Goal: Task Accomplishment & Management: Use online tool/utility

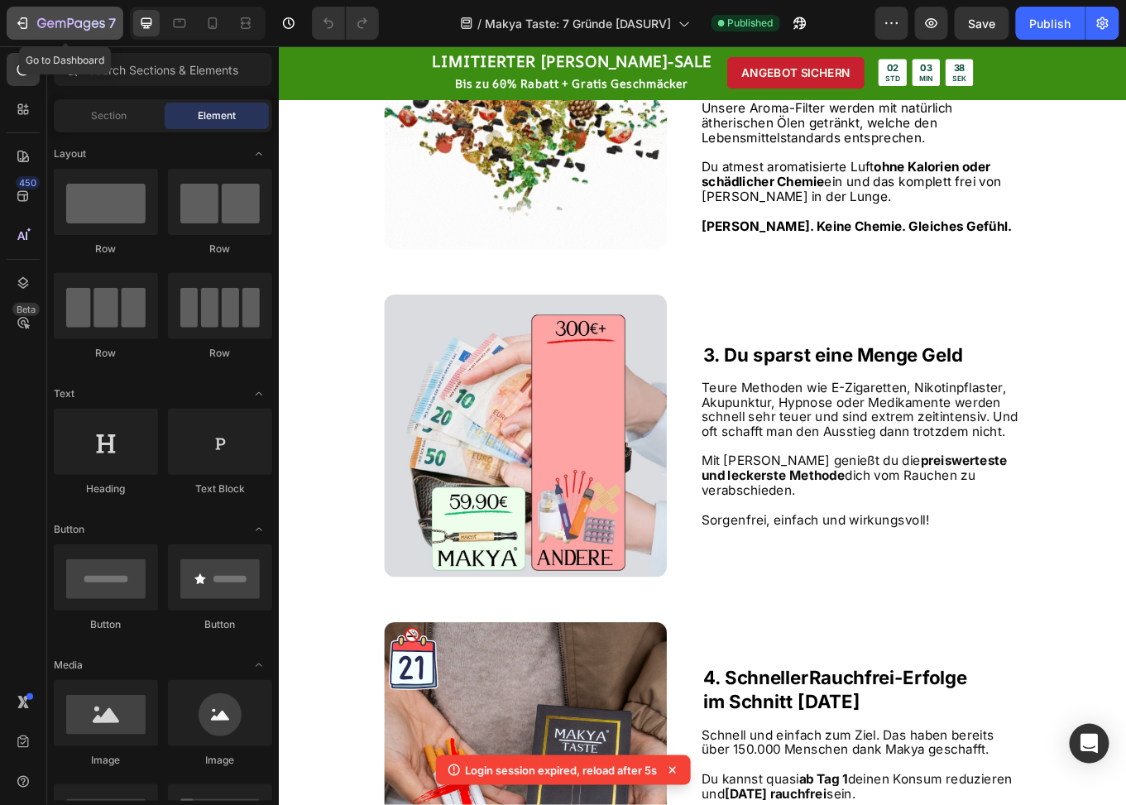
click at [58, 31] on div "7" at bounding box center [76, 23] width 79 height 20
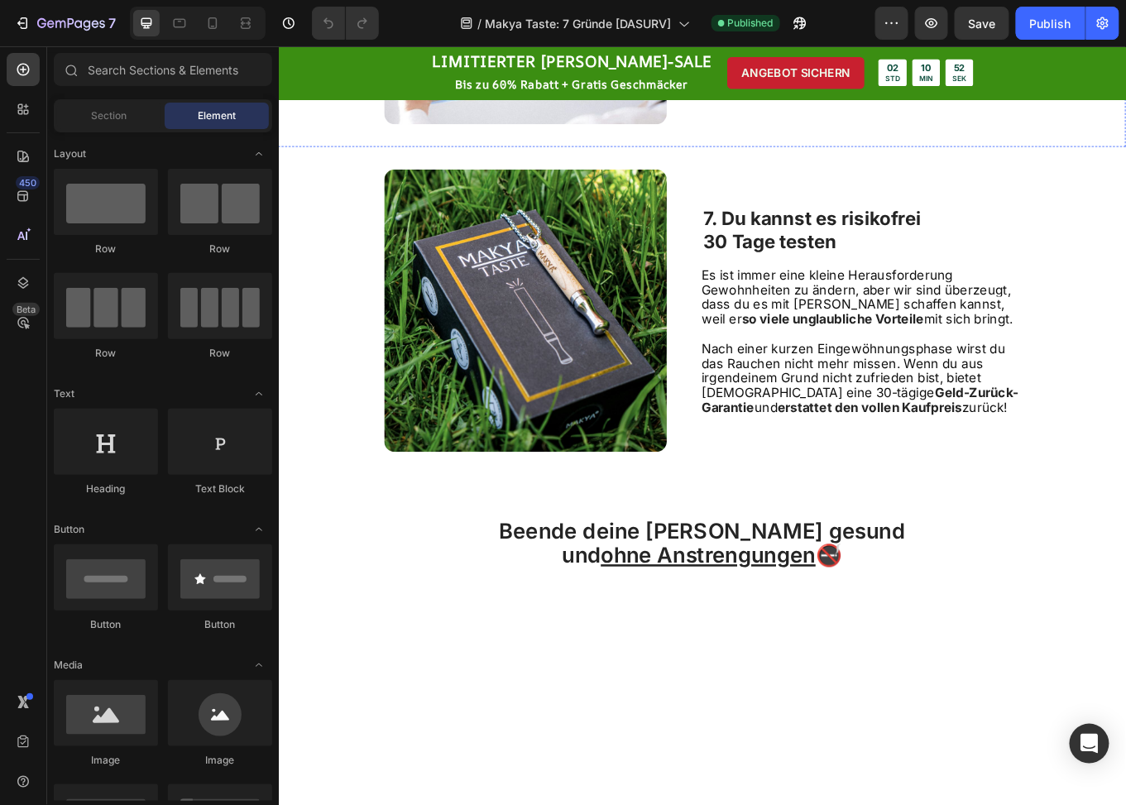
scroll to position [2234, 0]
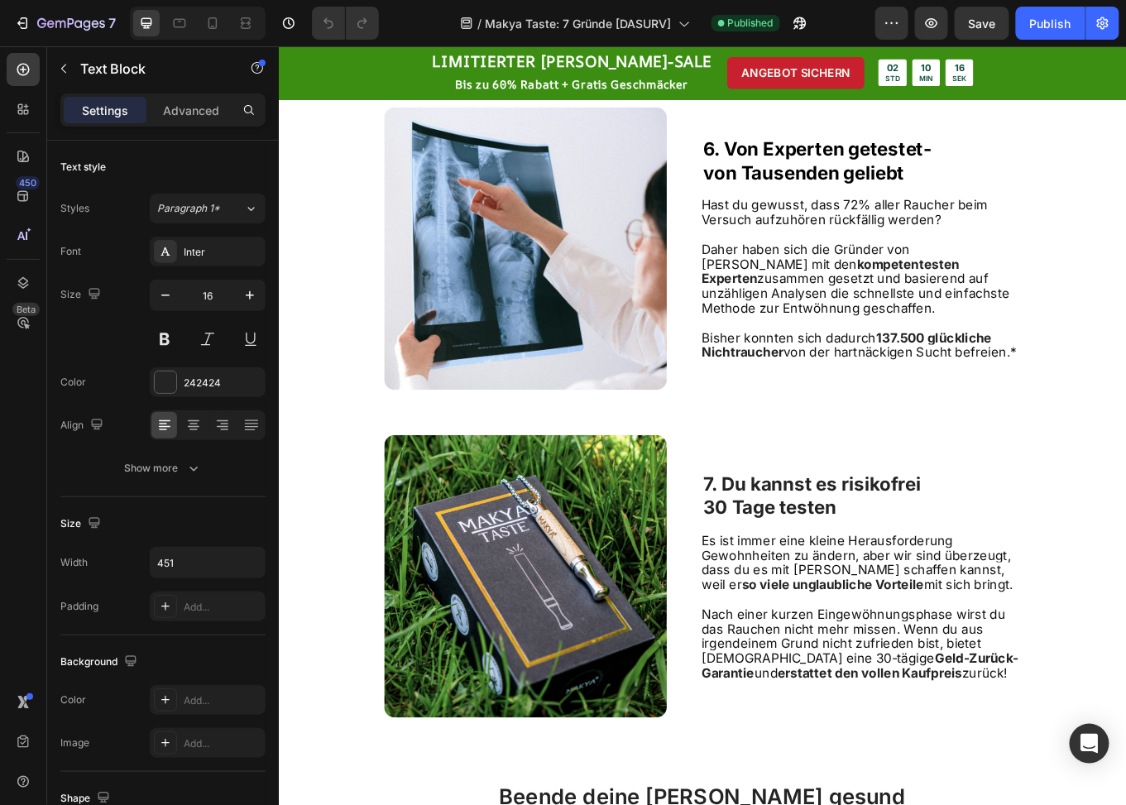
drag, startPoint x: 940, startPoint y: 365, endPoint x: 960, endPoint y: 364, distance: 19.9
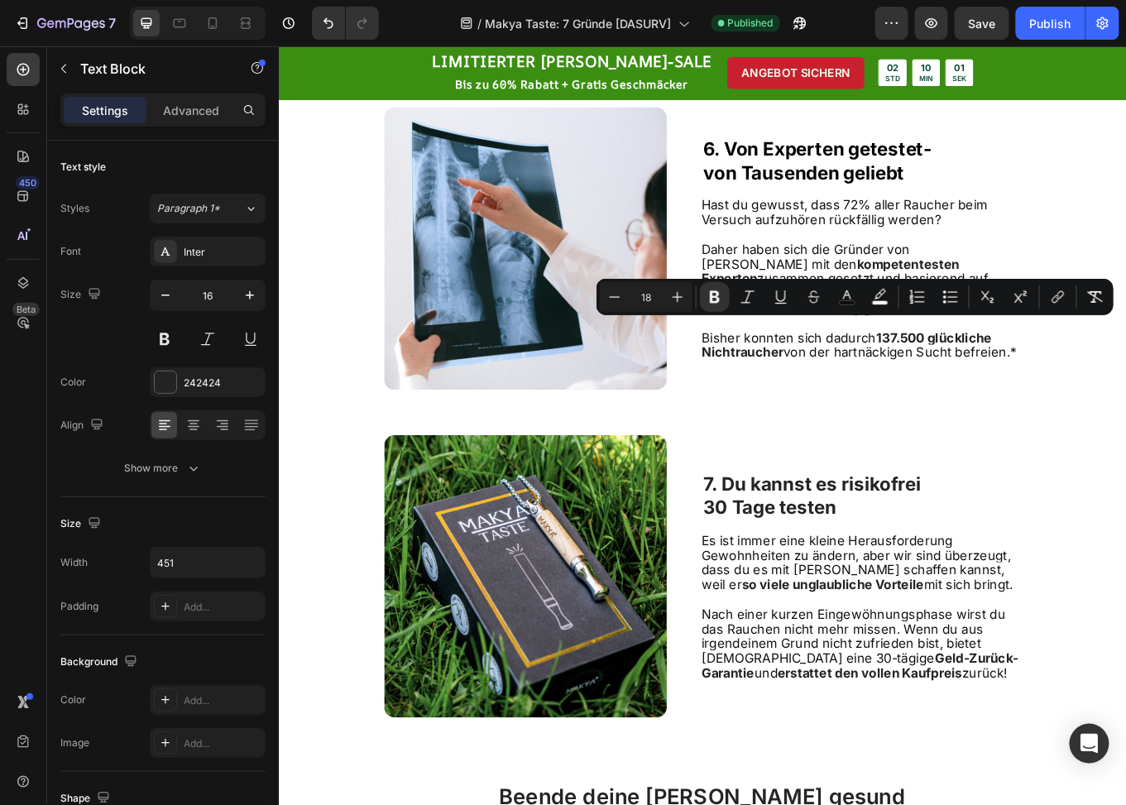
drag, startPoint x: 1010, startPoint y: 378, endPoint x: 1076, endPoint y: 431, distance: 84.1
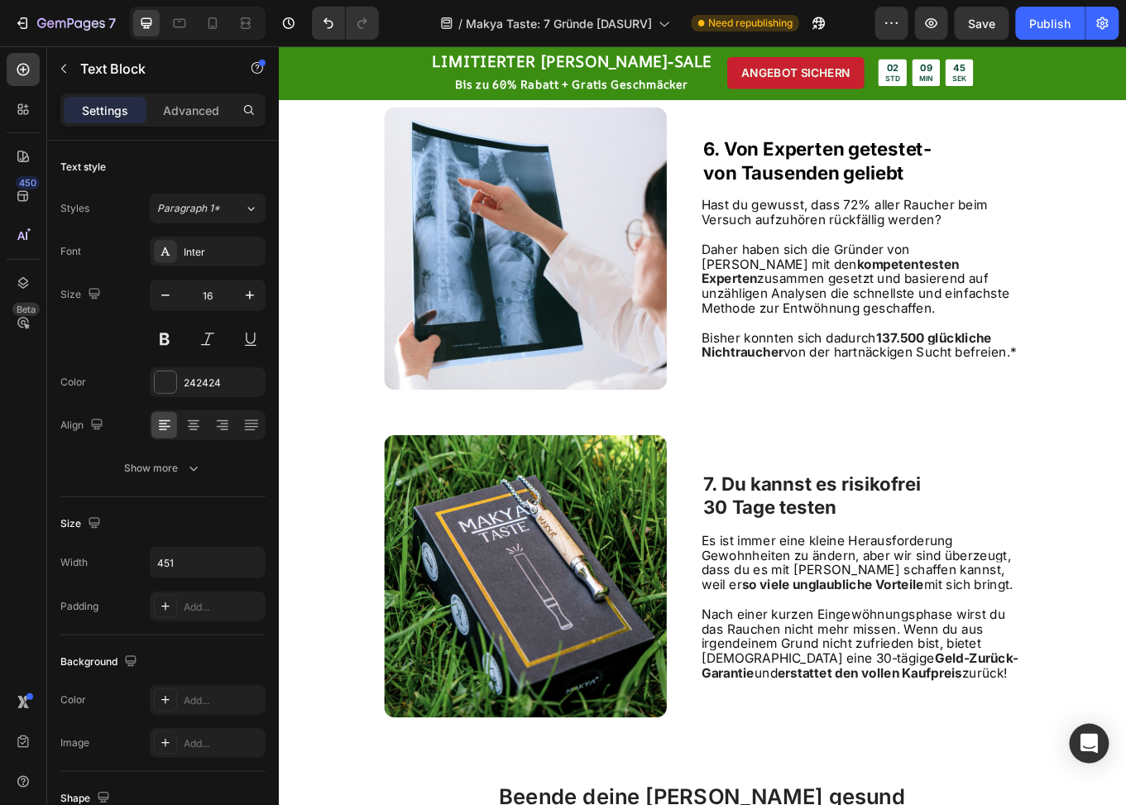
drag, startPoint x: 916, startPoint y: 422, endPoint x: 1015, endPoint y: 391, distance: 103.1
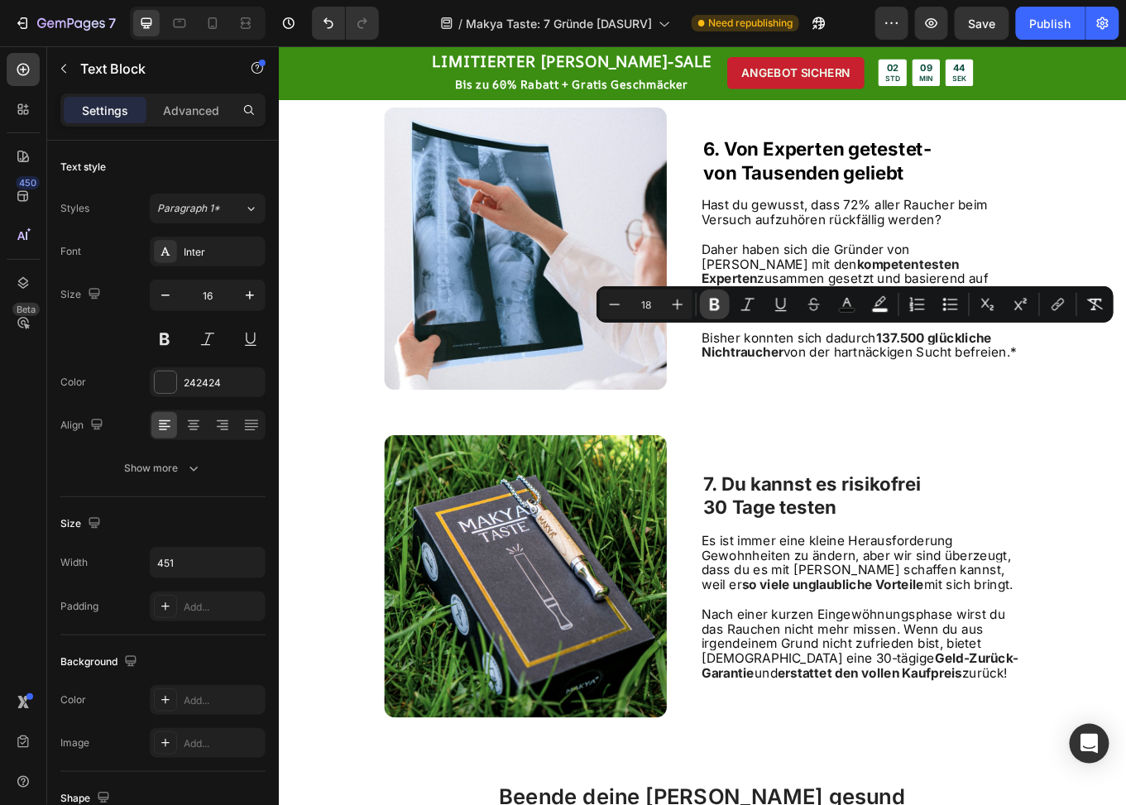
click at [715, 297] on icon "Editor contextual toolbar" at bounding box center [715, 304] width 17 height 17
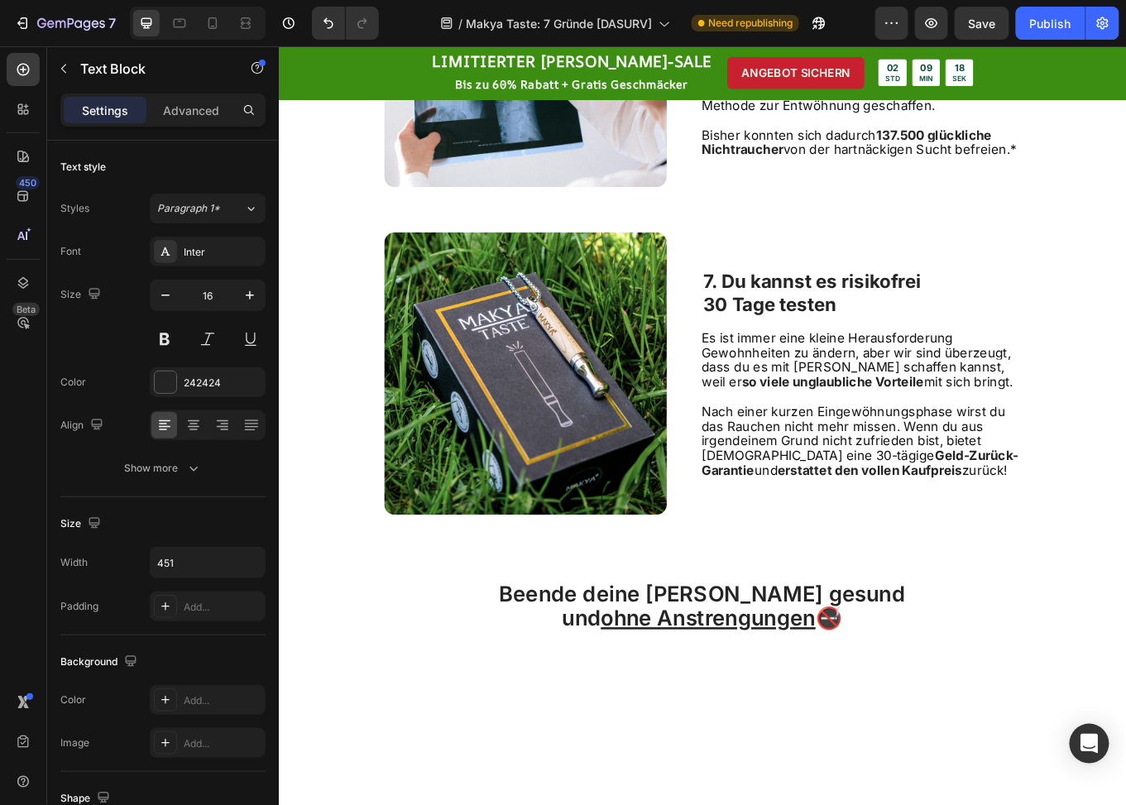
scroll to position [2483, 0]
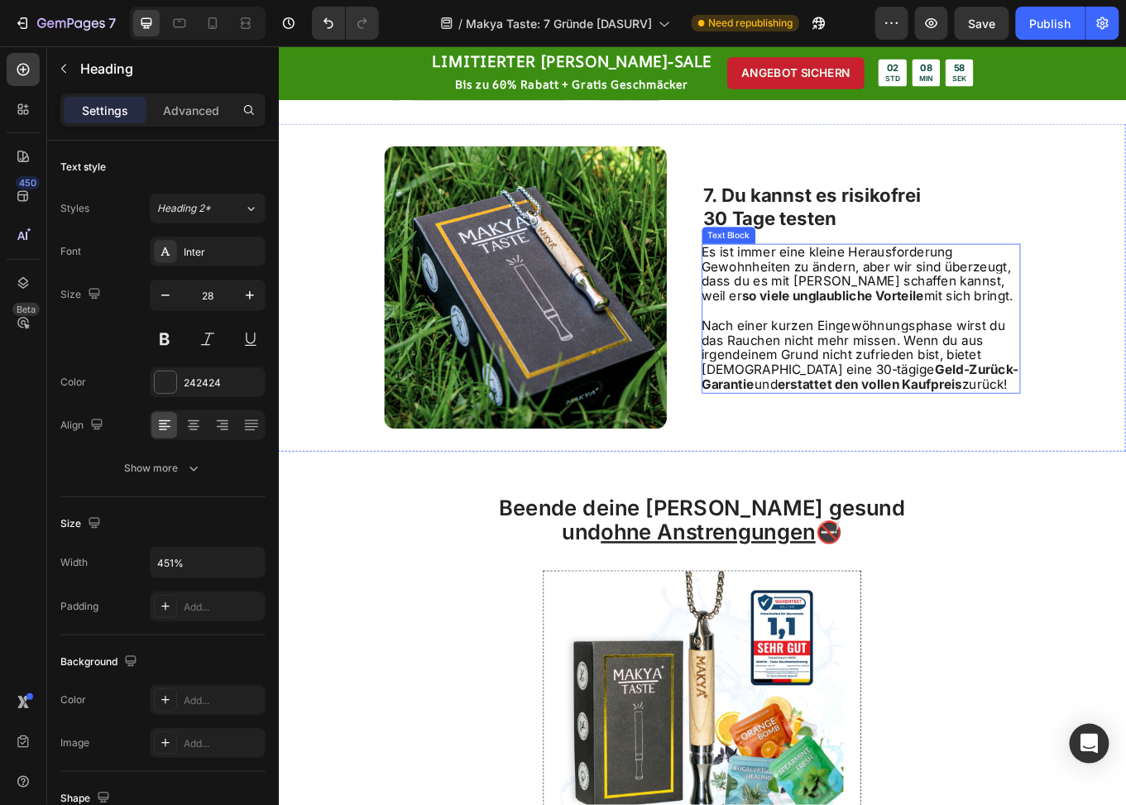
scroll to position [2896, 0]
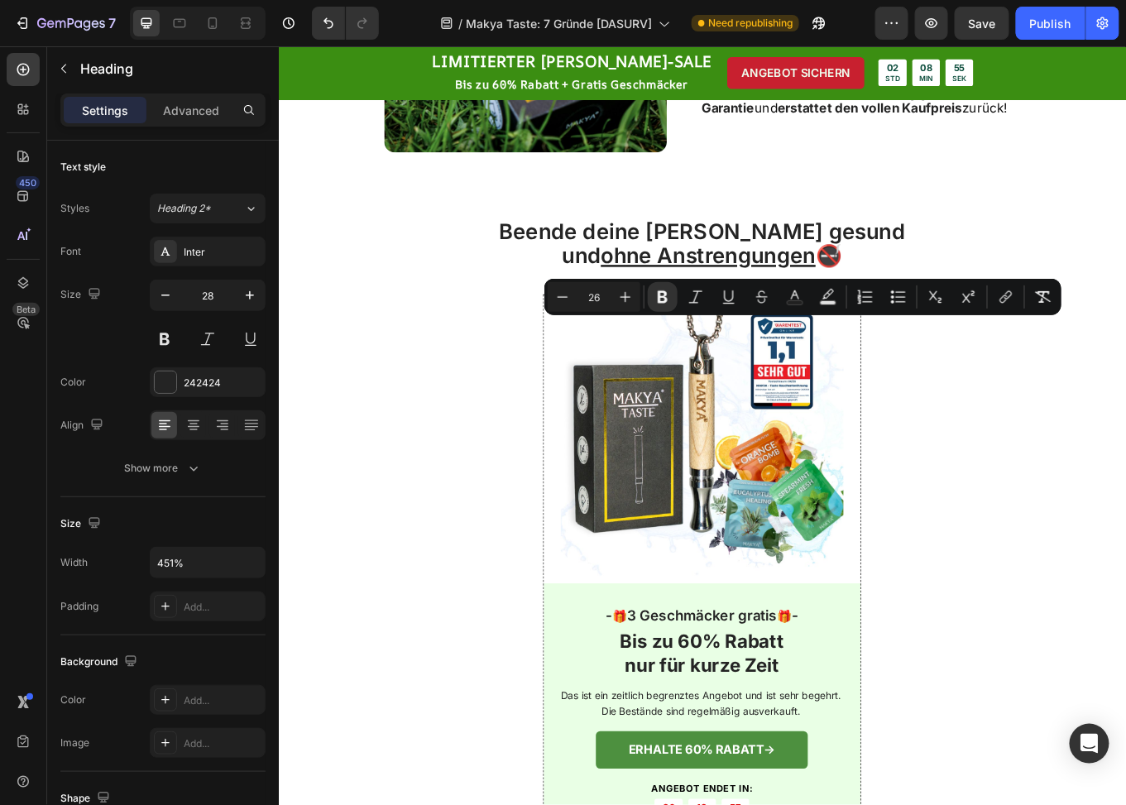
drag, startPoint x: 964, startPoint y: 380, endPoint x: 775, endPoint y: 380, distance: 189.5
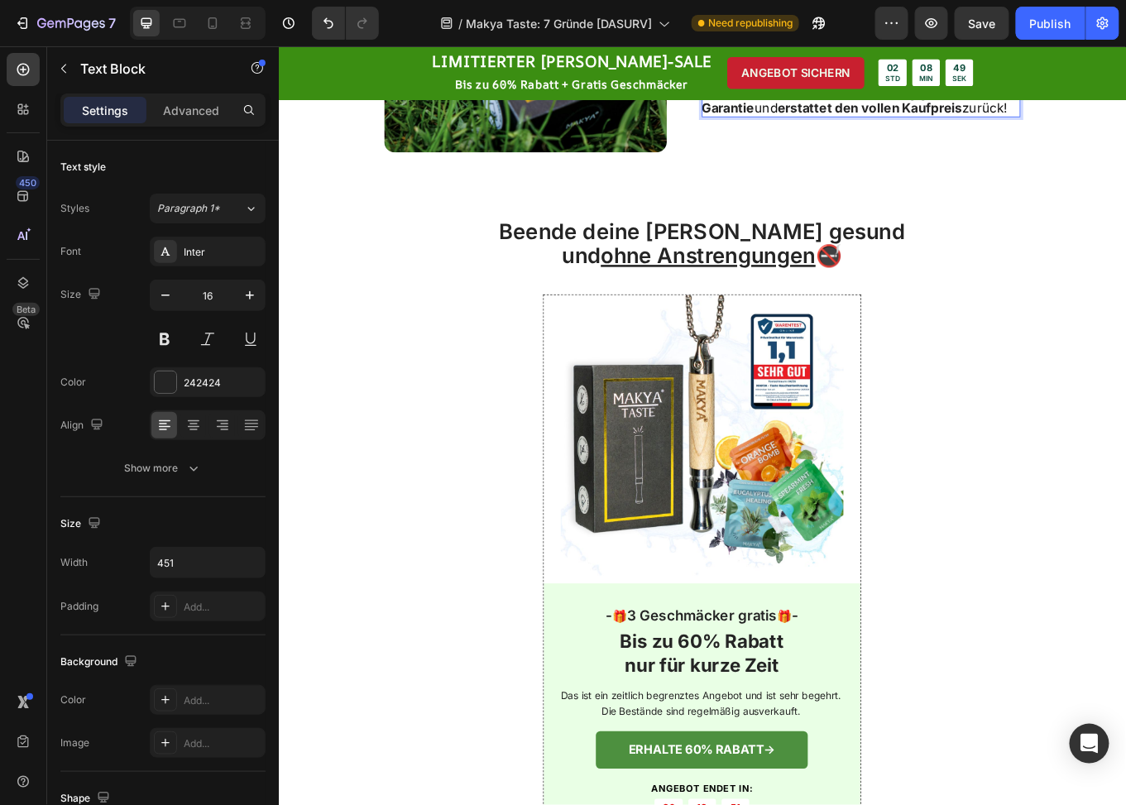
drag, startPoint x: 773, startPoint y: 380, endPoint x: 940, endPoint y: 378, distance: 167.2
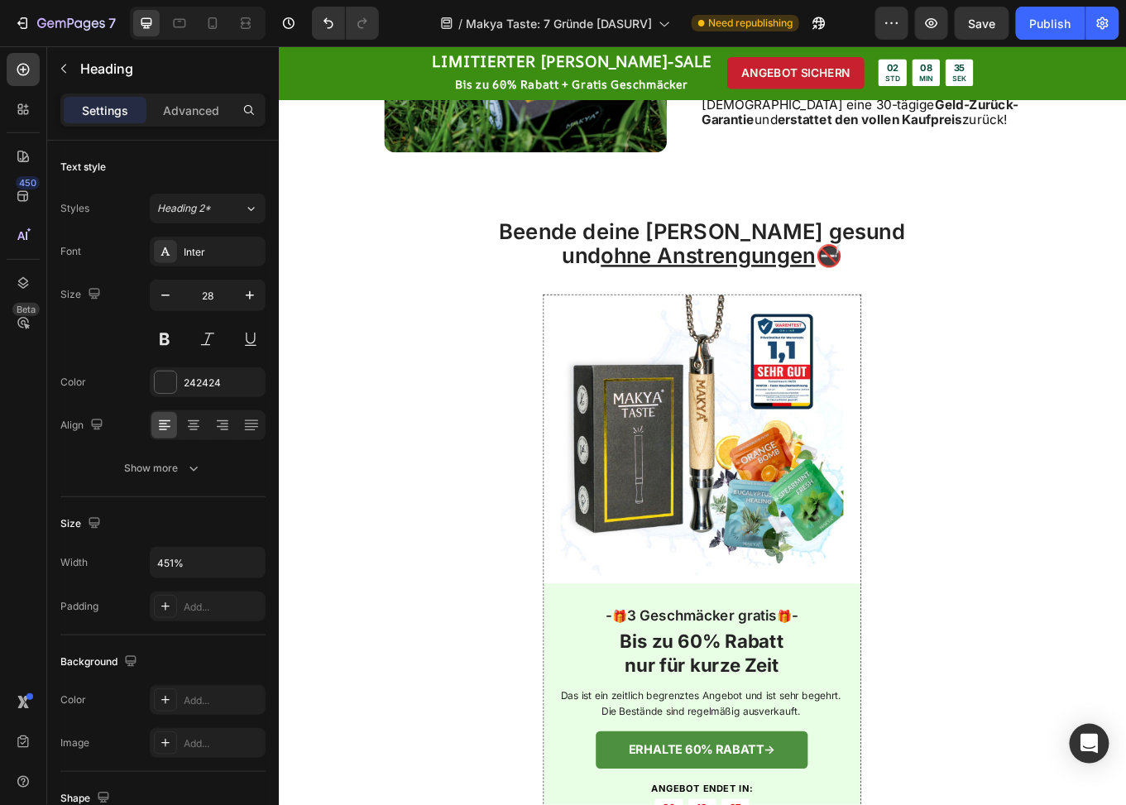
scroll to position [2882, 0]
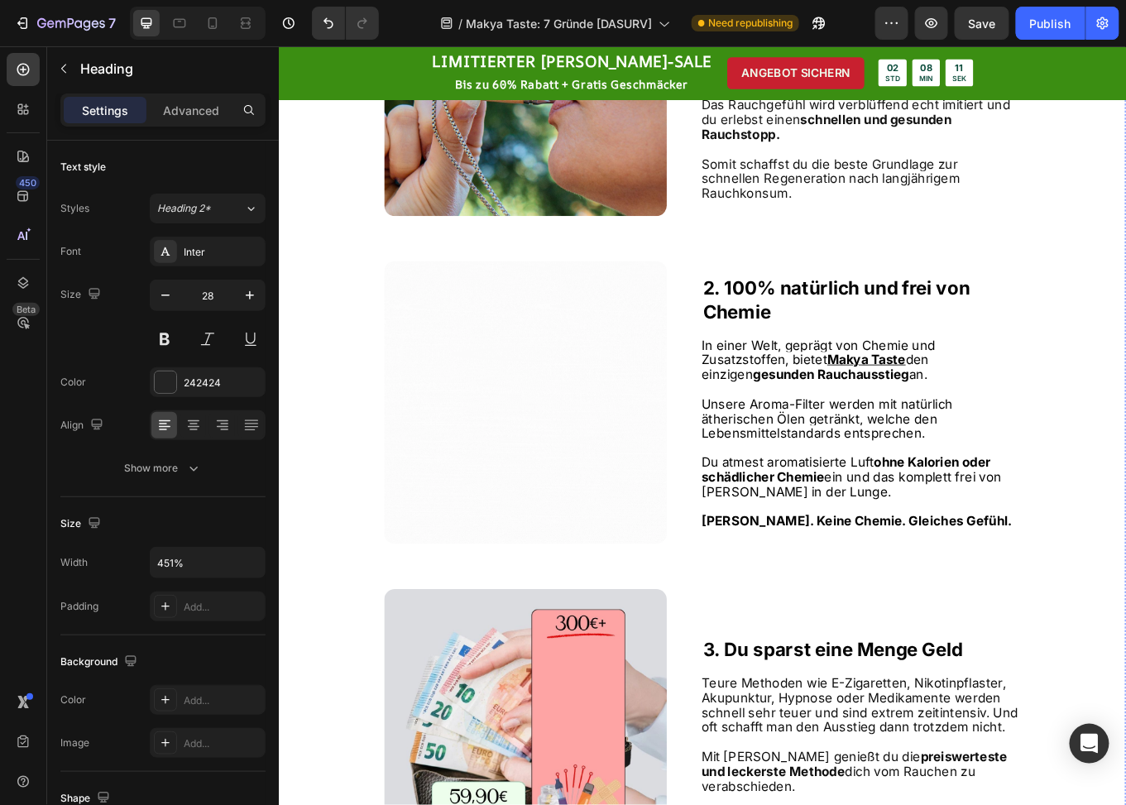
scroll to position [744, 0]
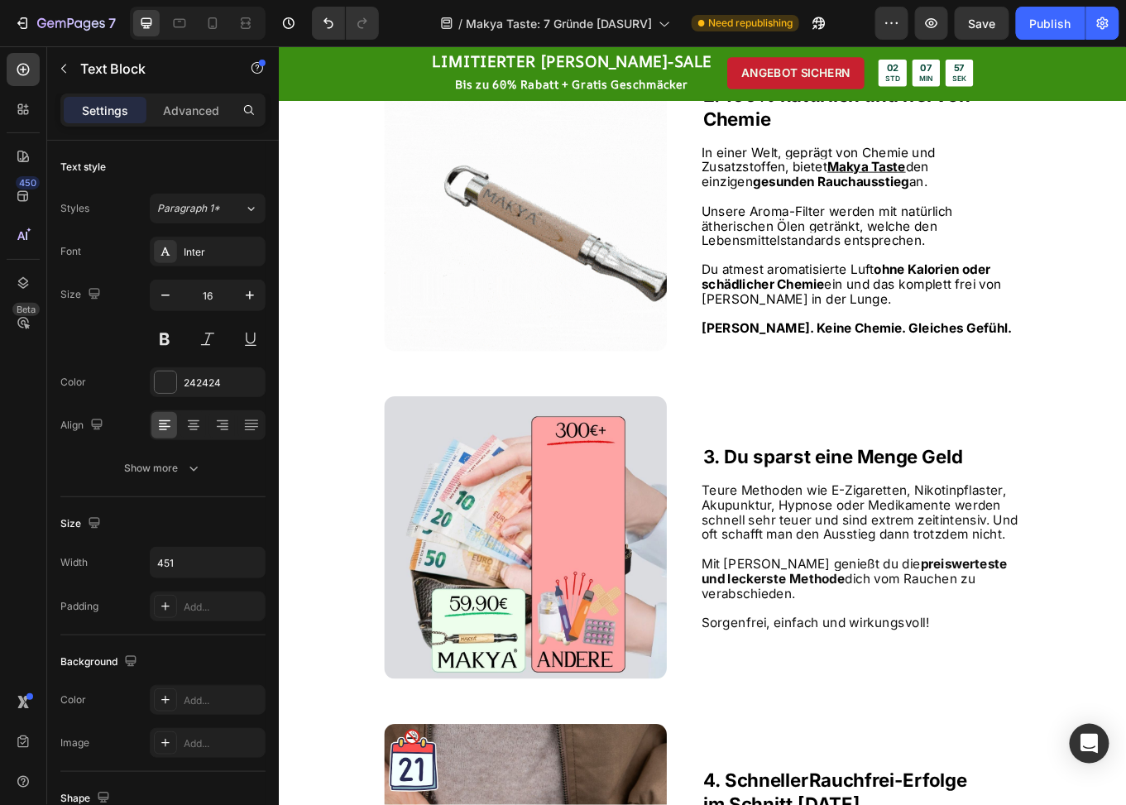
drag, startPoint x: 925, startPoint y: 271, endPoint x: 895, endPoint y: 271, distance: 29.8
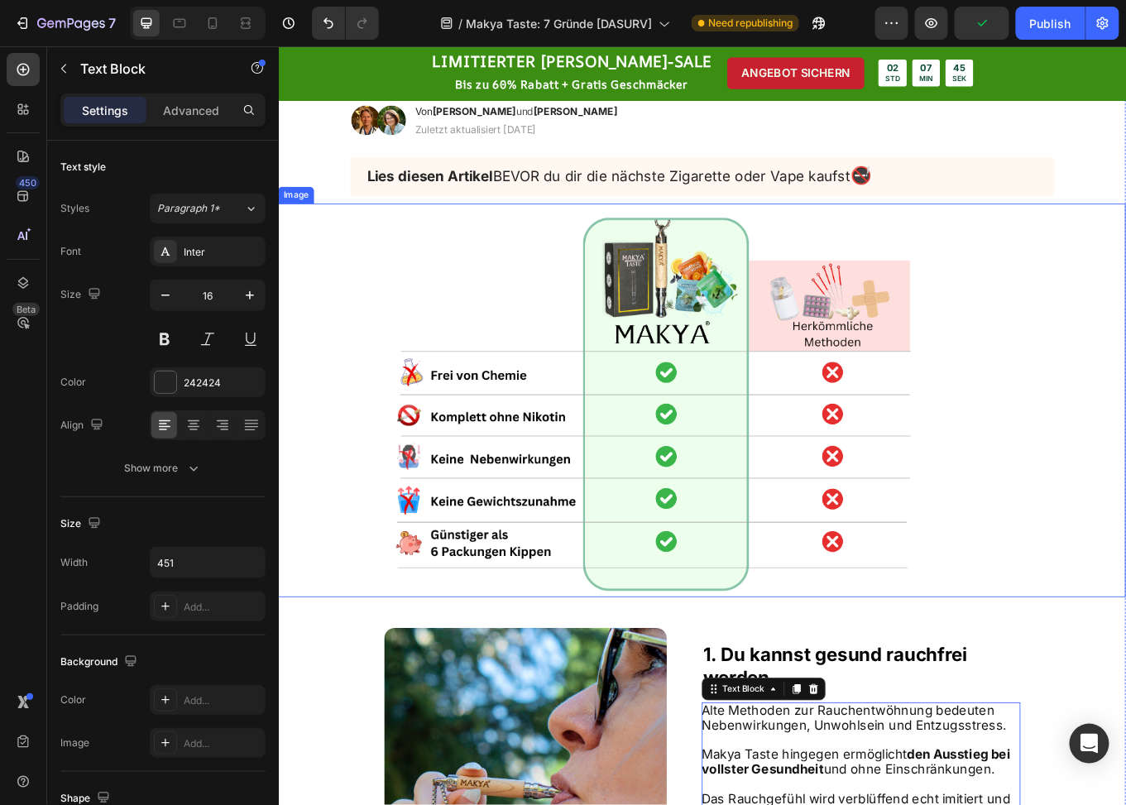
scroll to position [0, 0]
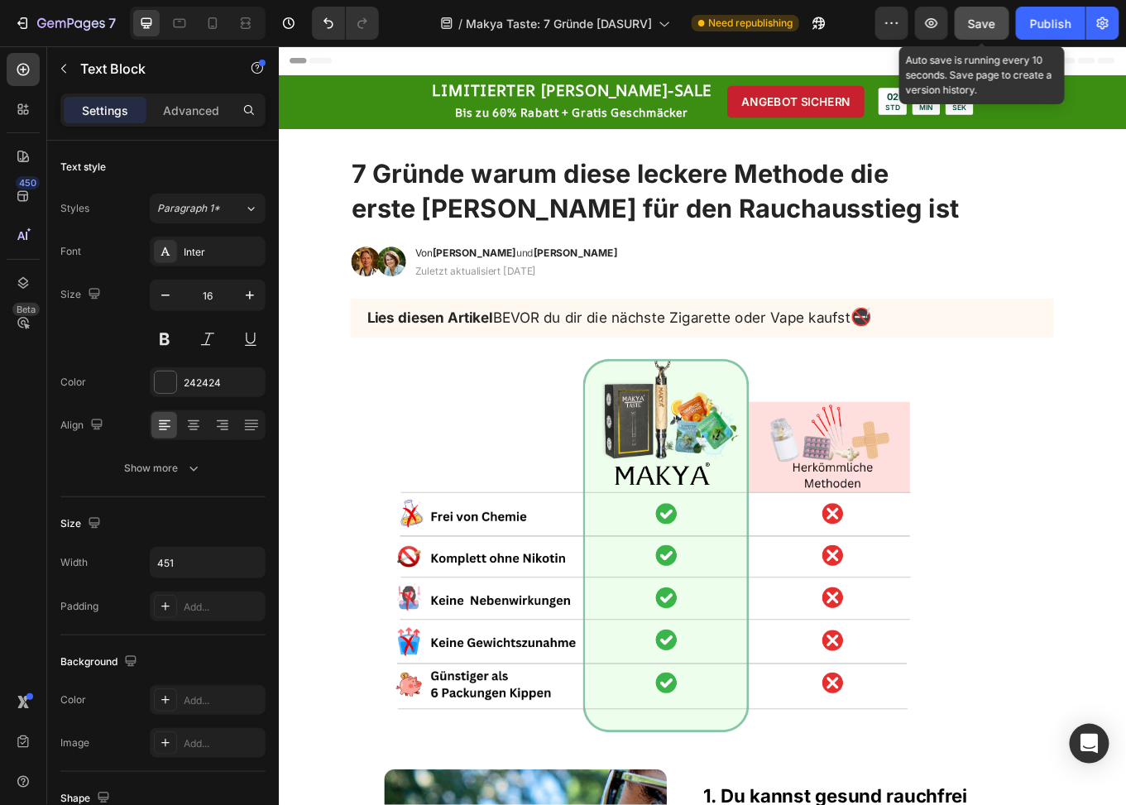
drag, startPoint x: 992, startPoint y: 25, endPoint x: 1000, endPoint y: 28, distance: 8.9
click at [992, 25] on span "Save" at bounding box center [982, 24] width 27 height 14
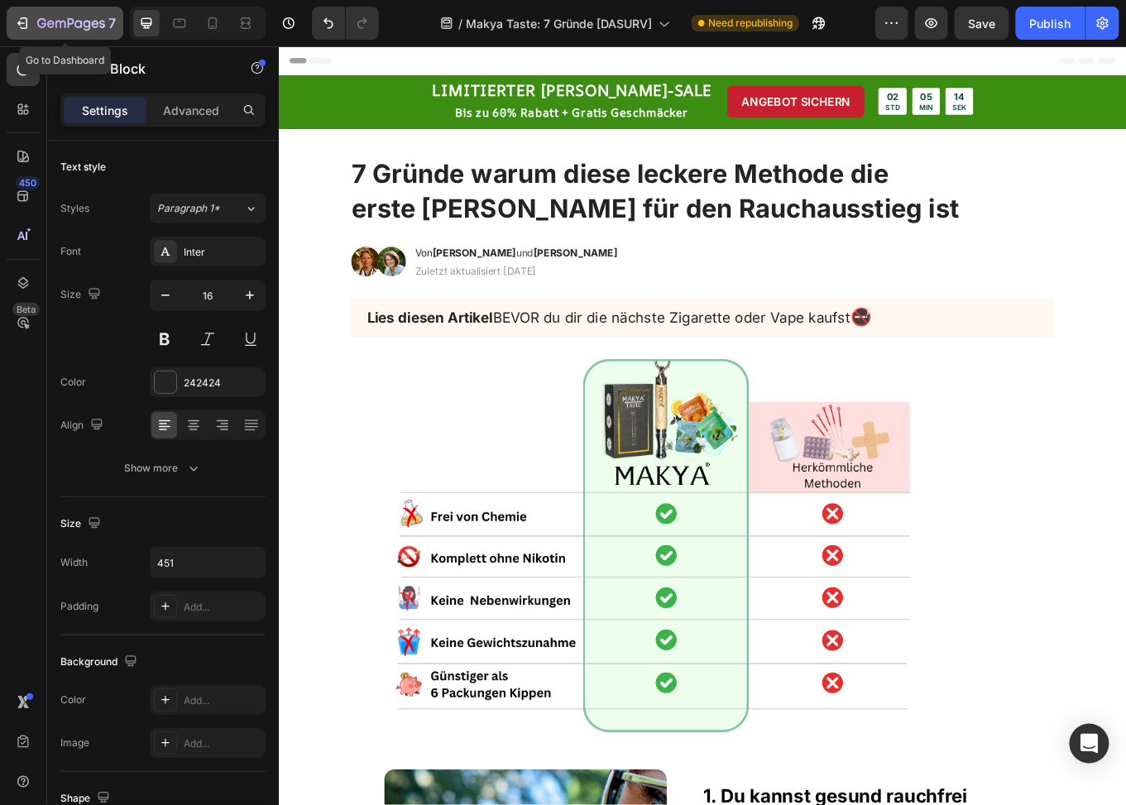
click at [39, 17] on icon "button" at bounding box center [71, 24] width 68 height 14
